Goal: Task Accomplishment & Management: Use online tool/utility

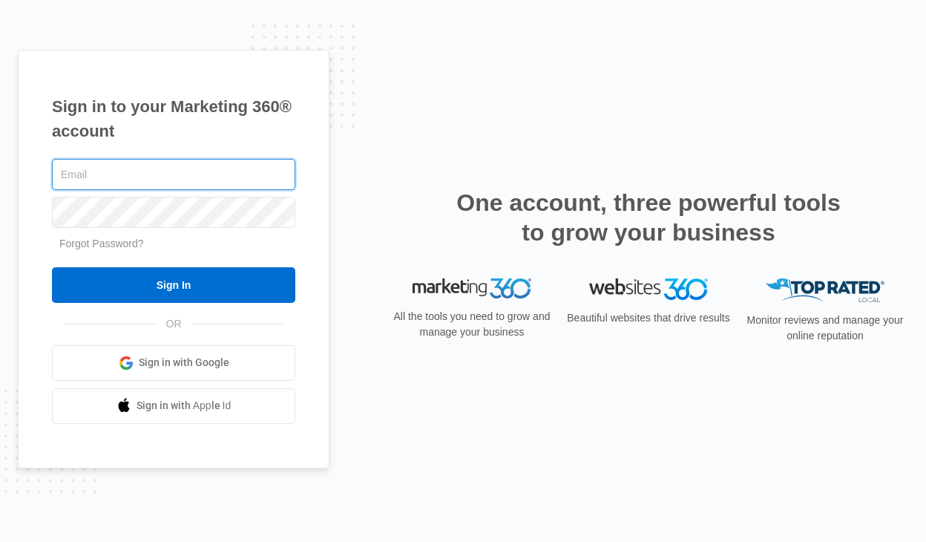
click at [171, 169] on input "text" at bounding box center [173, 174] width 243 height 31
type input "[EMAIL_ADDRESS][PERSON_NAME][DOMAIN_NAME]"
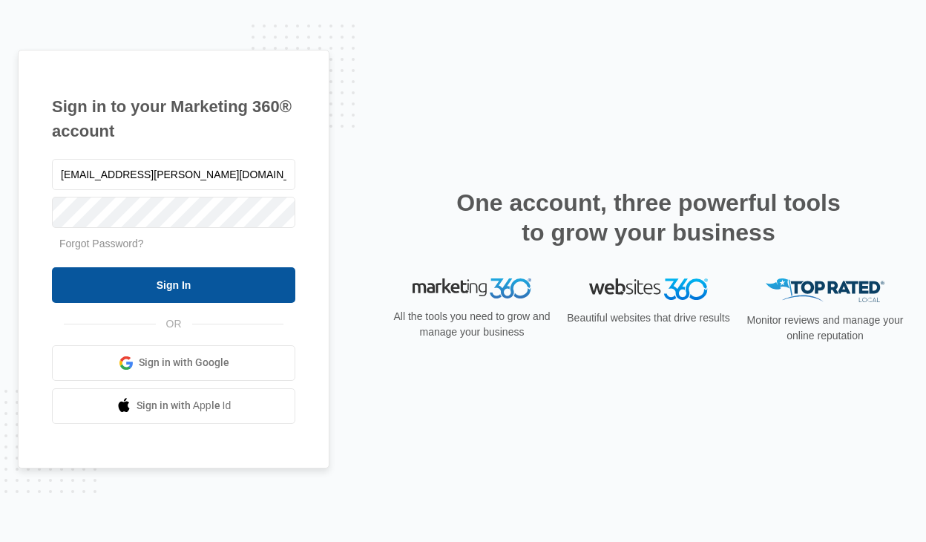
click at [172, 278] on input "Sign In" at bounding box center [173, 285] width 243 height 36
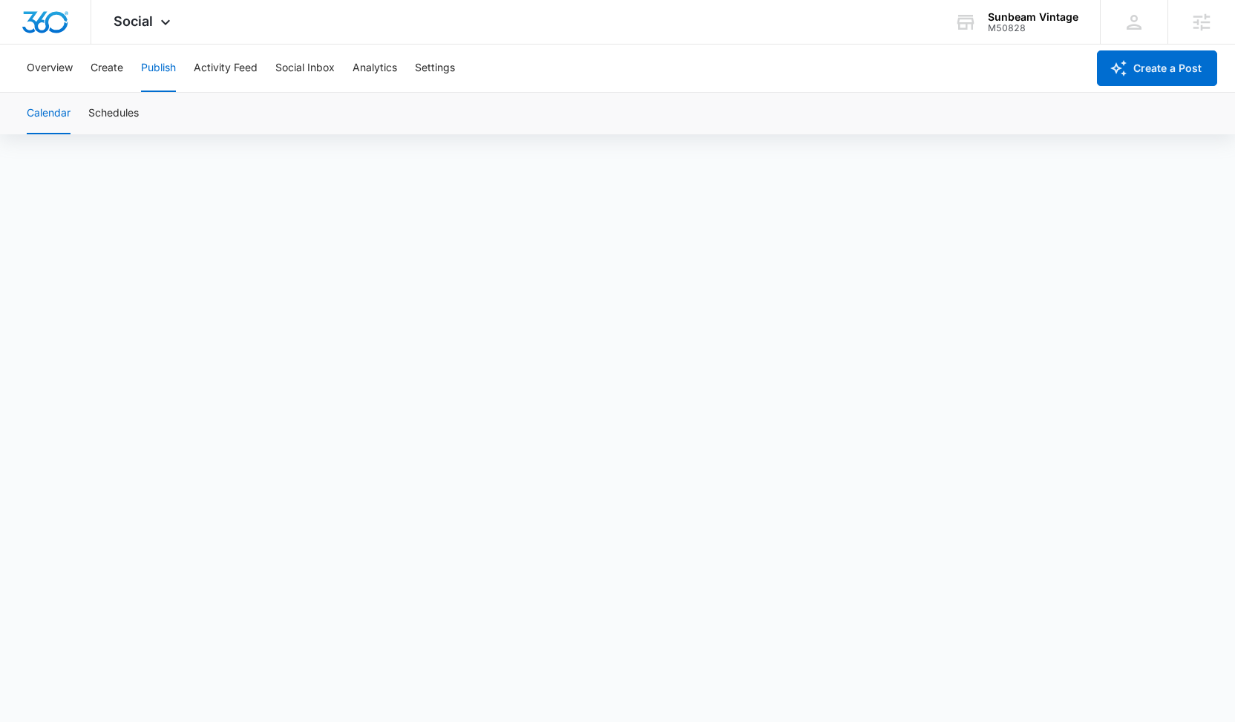
scroll to position [10, 0]
click at [121, 102] on button "Schedules" at bounding box center [113, 114] width 50 height 42
